Goal: Use online tool/utility: Utilize a website feature to perform a specific function

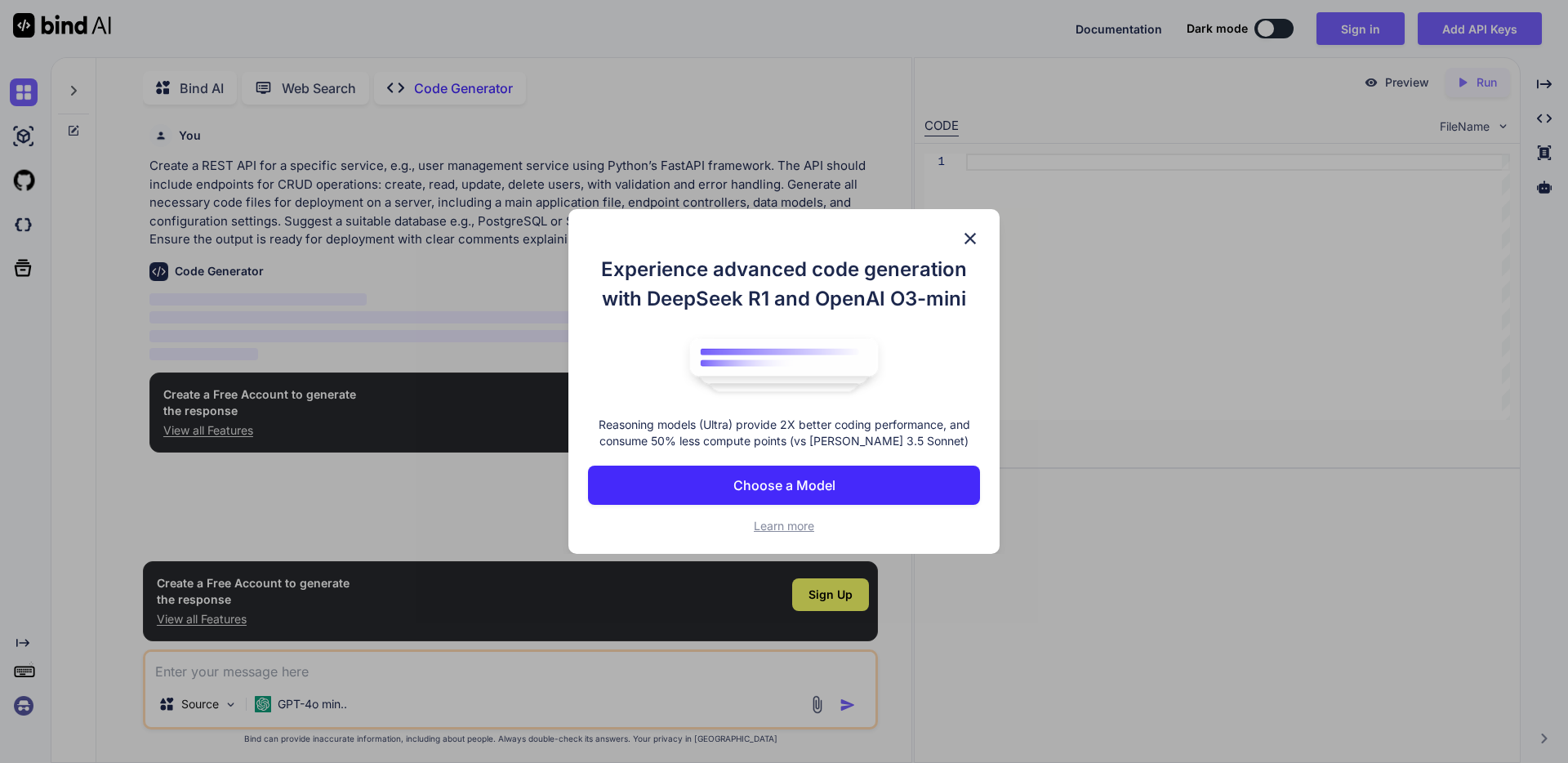
scroll to position [7, 0]
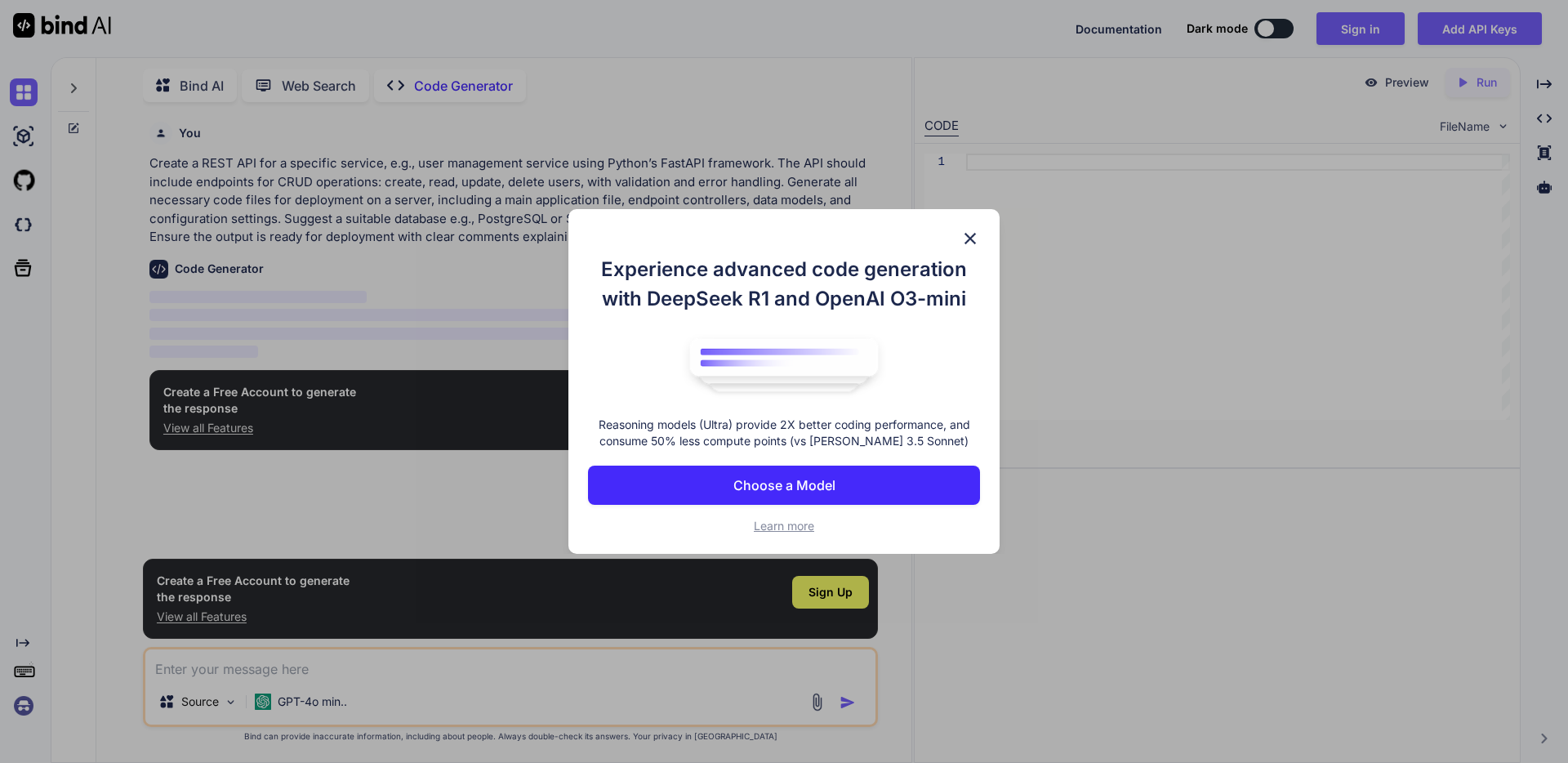
type textarea "x"
click at [790, 479] on p "Choose a Model" at bounding box center [784, 485] width 102 height 19
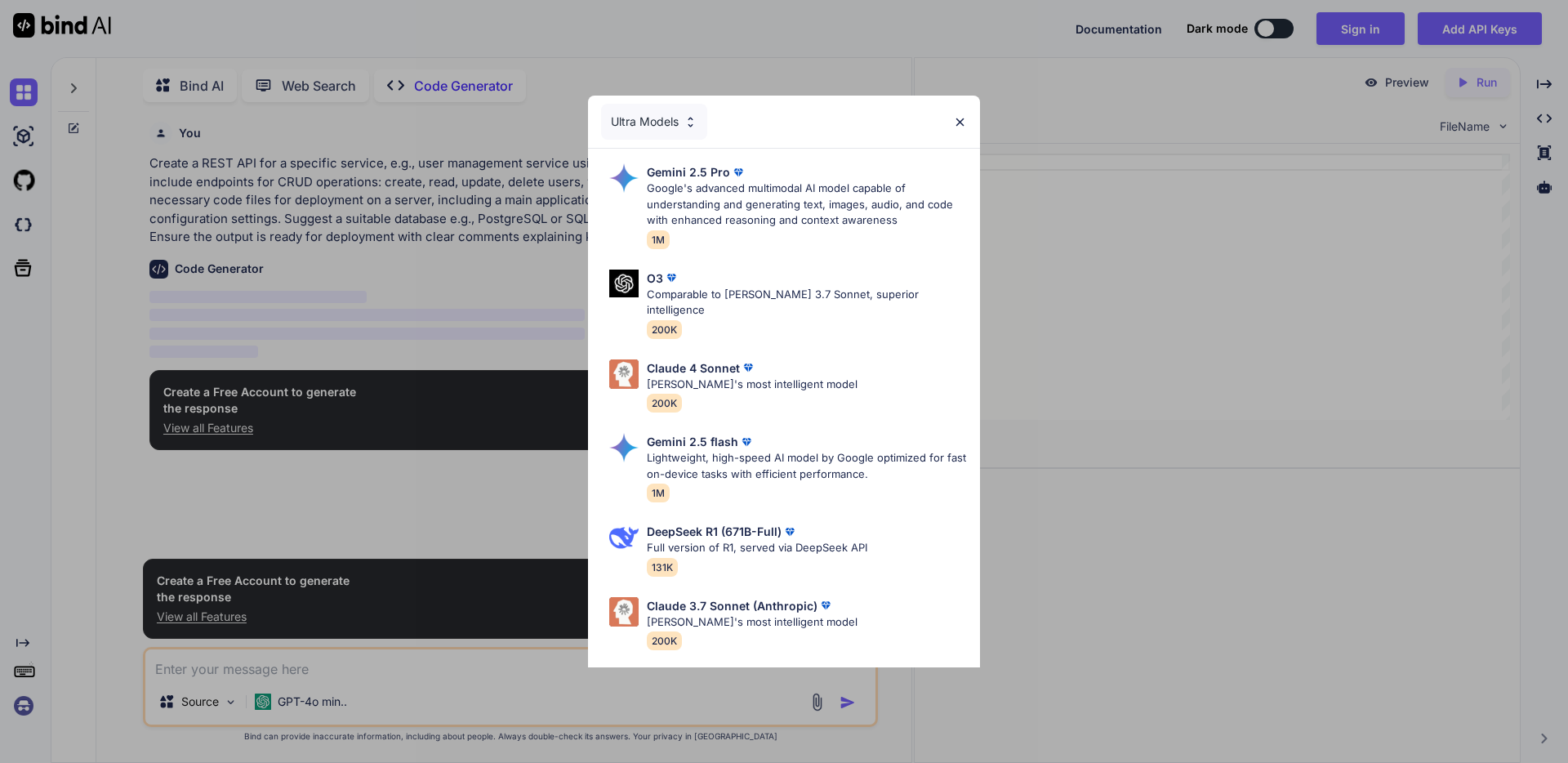
click at [676, 126] on div "Ultra Models" at bounding box center [654, 121] width 106 height 36
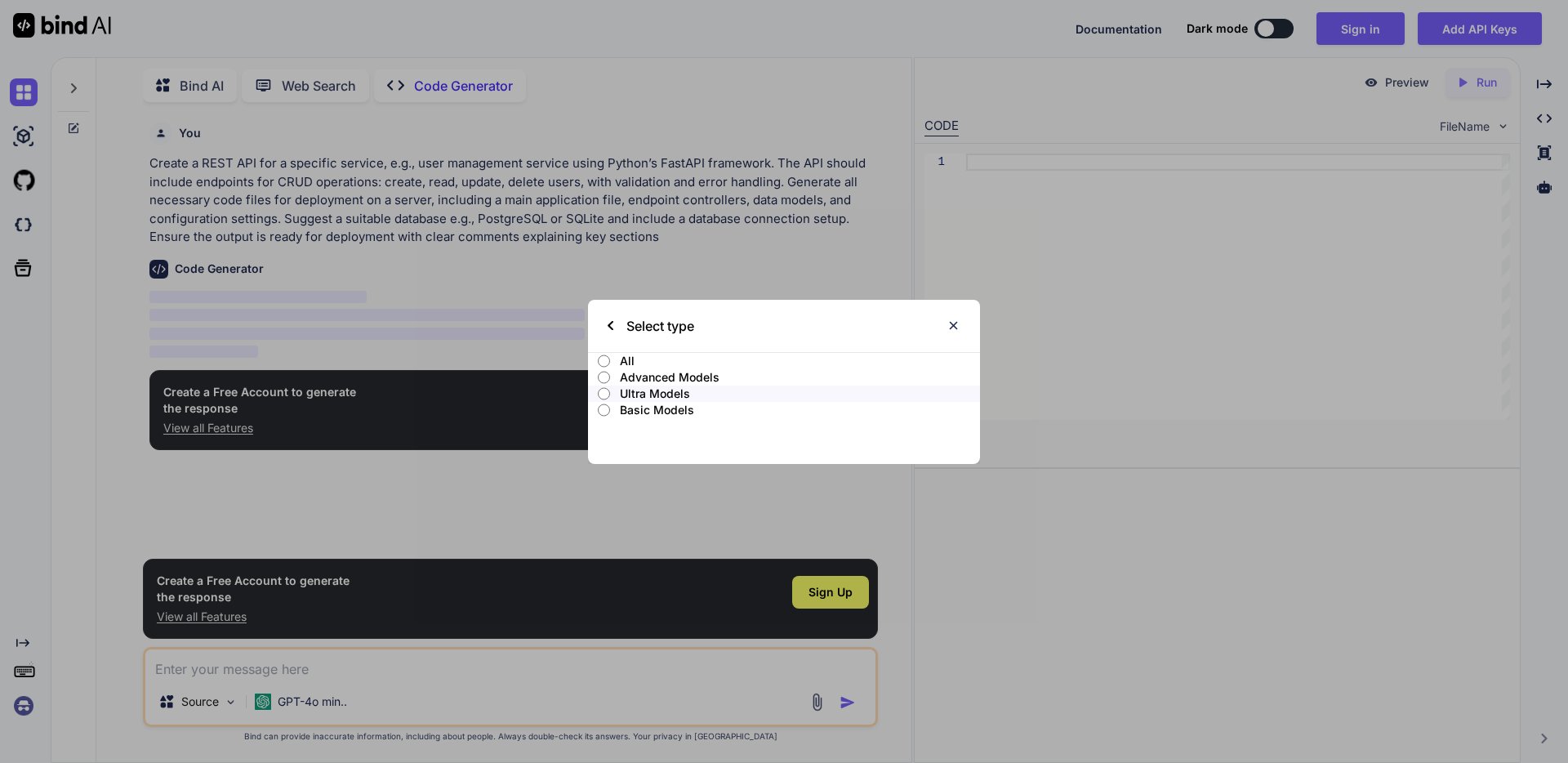
click at [606, 390] on input "Ultra Models" at bounding box center [604, 394] width 13 height 13
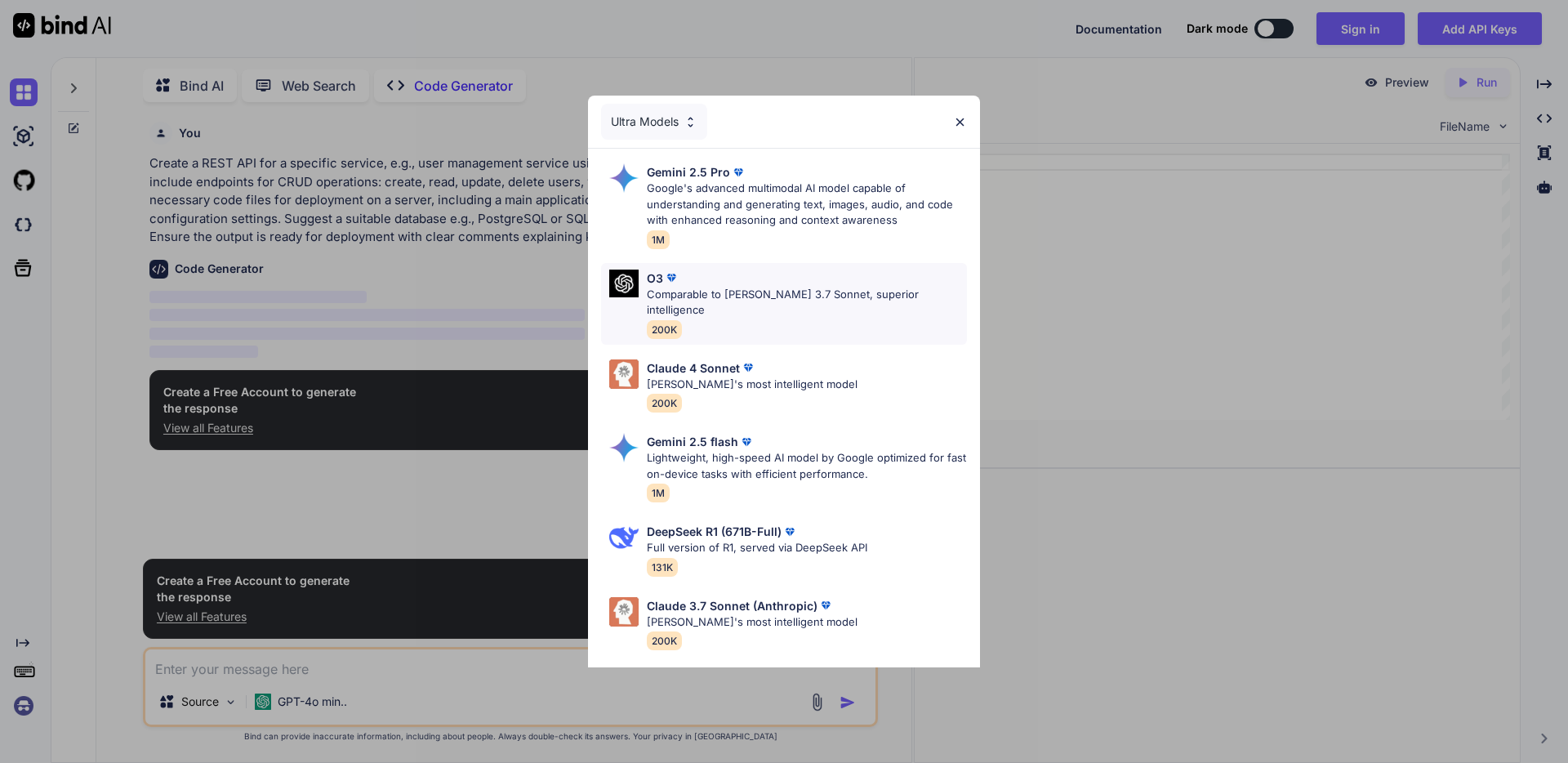
click at [758, 307] on div "O3 Comparable to [PERSON_NAME] 3.7 Sonnet, superior intelligence 200K" at bounding box center [806, 304] width 320 height 69
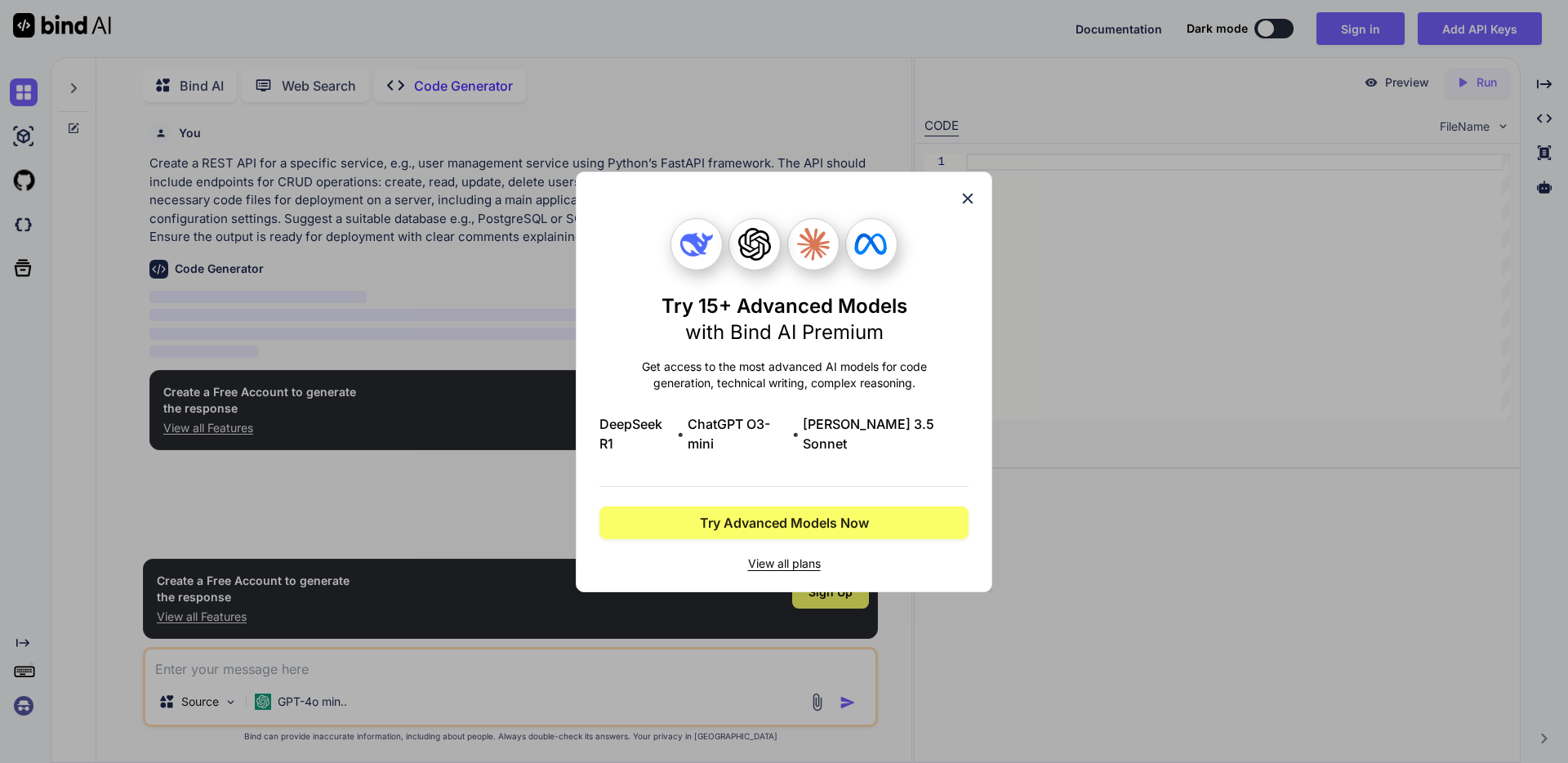
click at [972, 206] on icon at bounding box center [967, 198] width 18 height 18
